Goal: Transaction & Acquisition: Purchase product/service

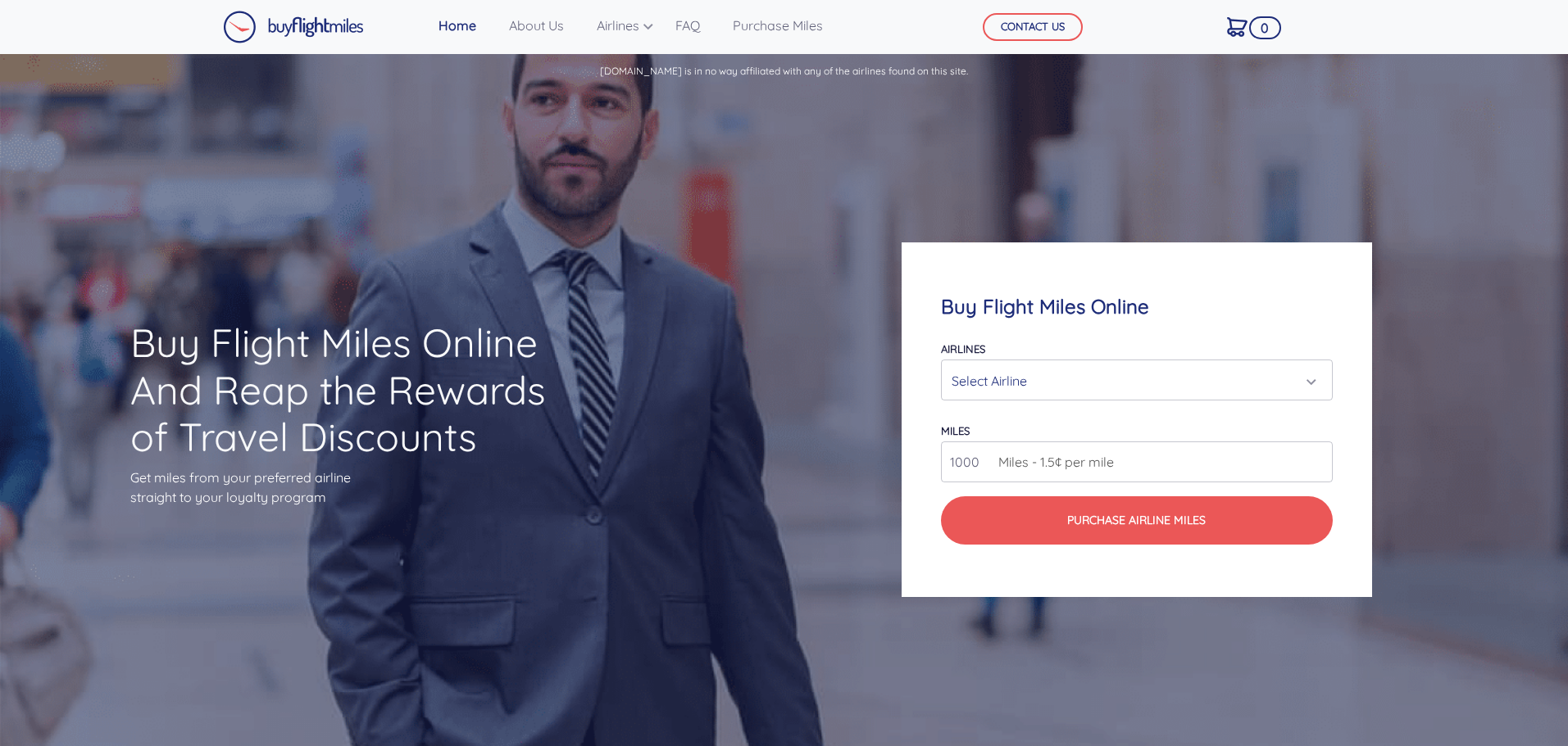
click at [1304, 377] on div "Select Airline" at bounding box center [1131, 380] width 360 height 31
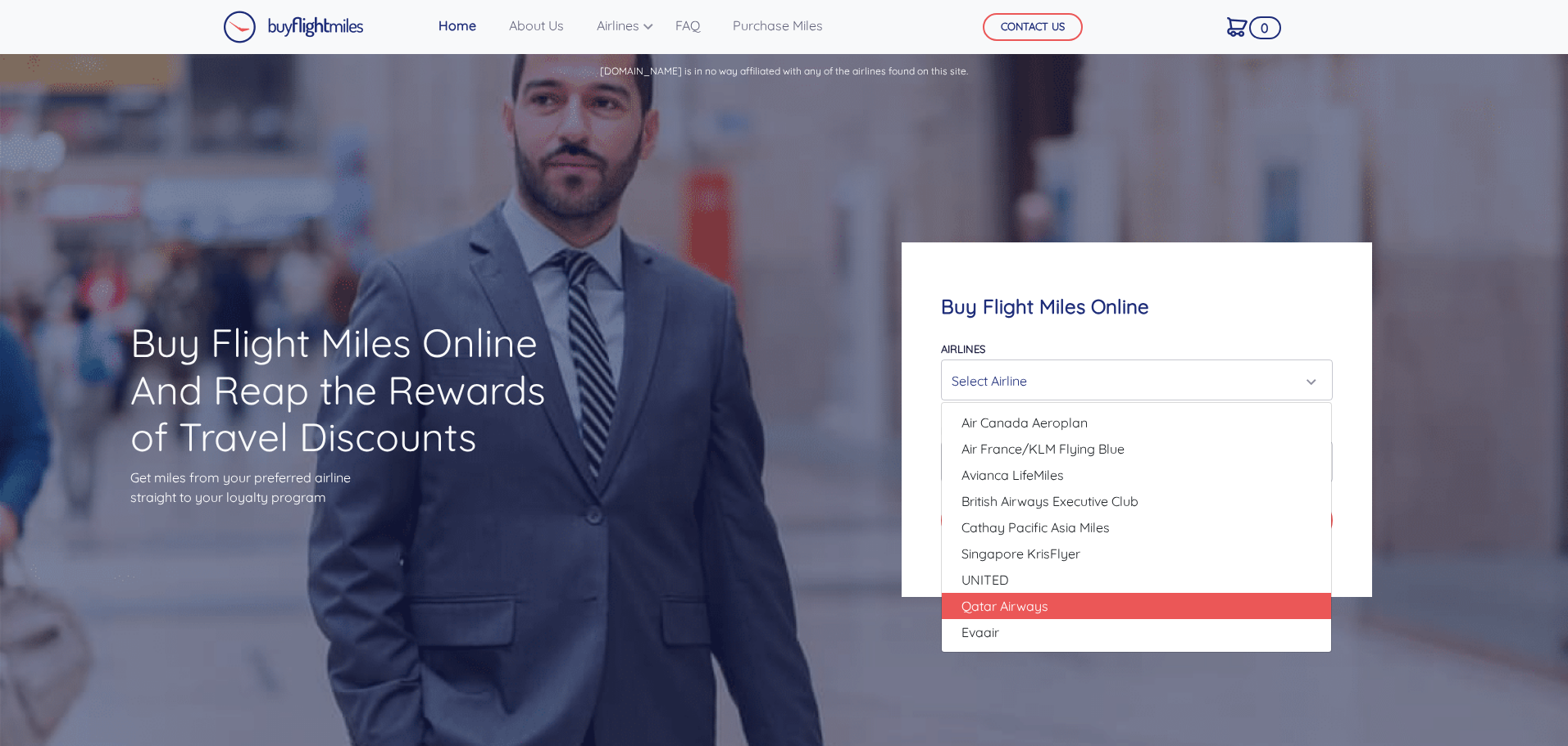
click at [1232, 598] on link "Qatar Airways" at bounding box center [1137, 606] width 390 height 26
select select "Qatar Airways"
type input "10000"
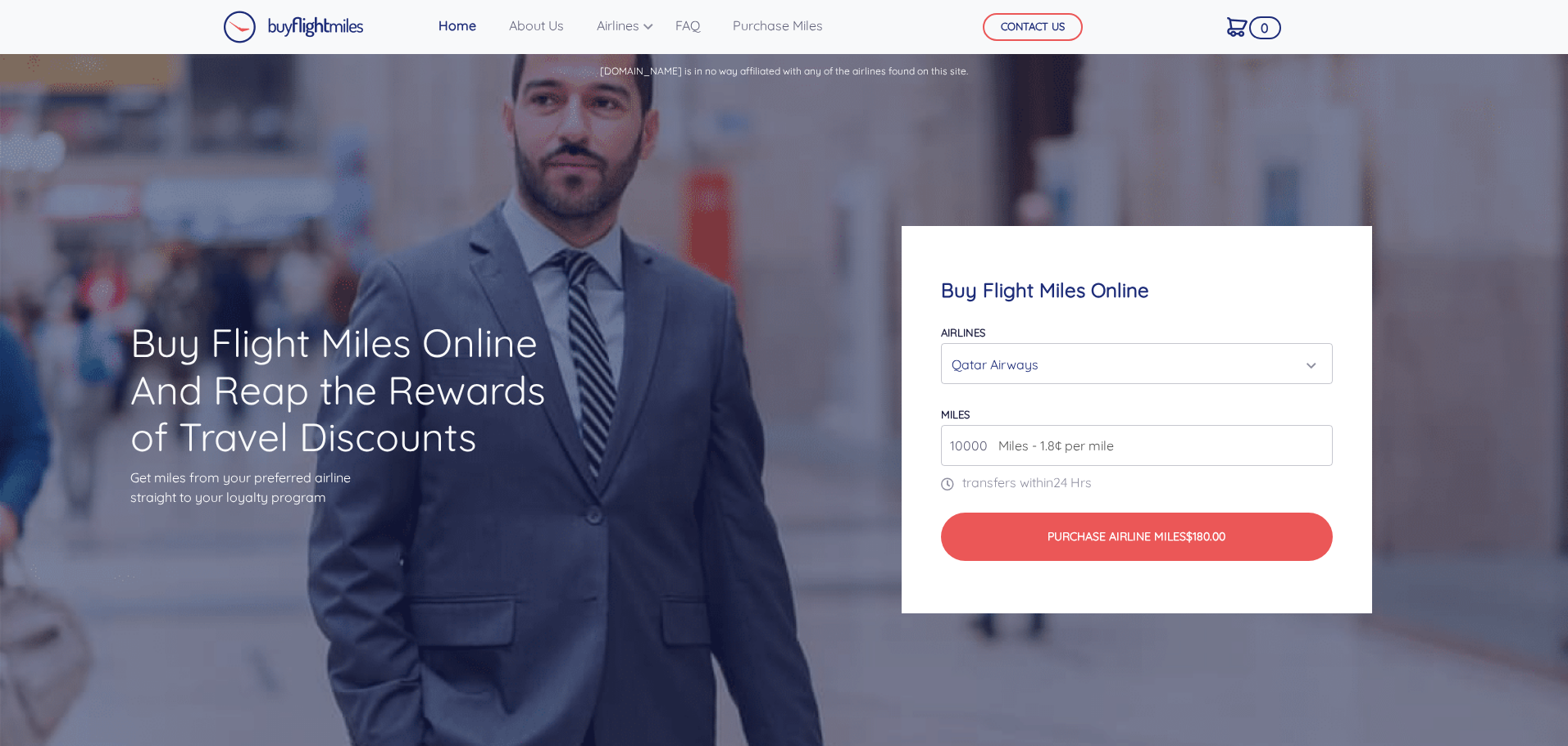
click at [999, 442] on span "Miles - 1.8¢ per mile" at bounding box center [1052, 445] width 124 height 19
click at [472, 29] on link "Home" at bounding box center [457, 25] width 51 height 33
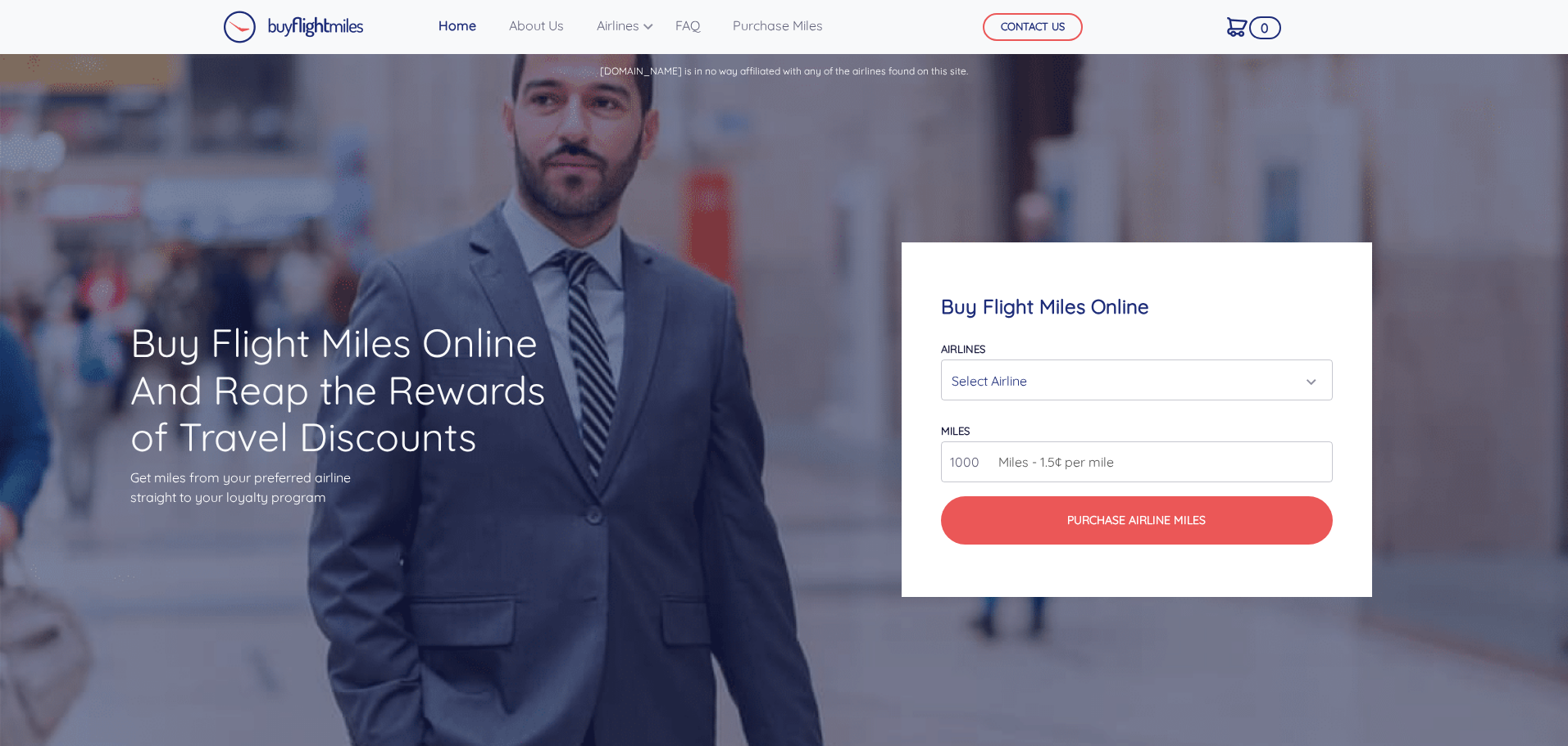
click at [1093, 367] on div "Select Airline" at bounding box center [1131, 380] width 360 height 31
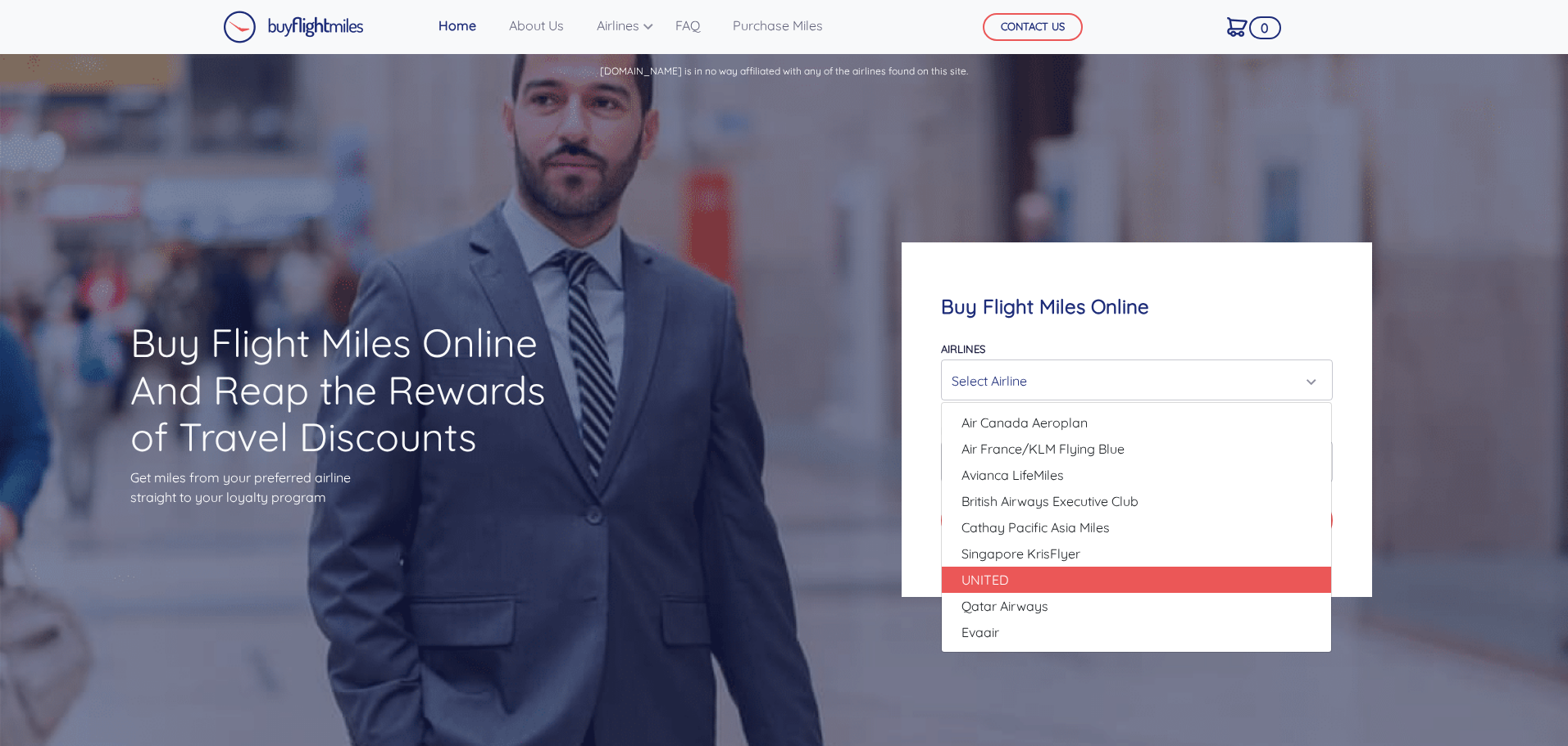
click at [1085, 573] on link "UNITED" at bounding box center [1137, 580] width 390 height 26
select select "UNITED"
type input "80000"
